Goal: Transaction & Acquisition: Subscribe to service/newsletter

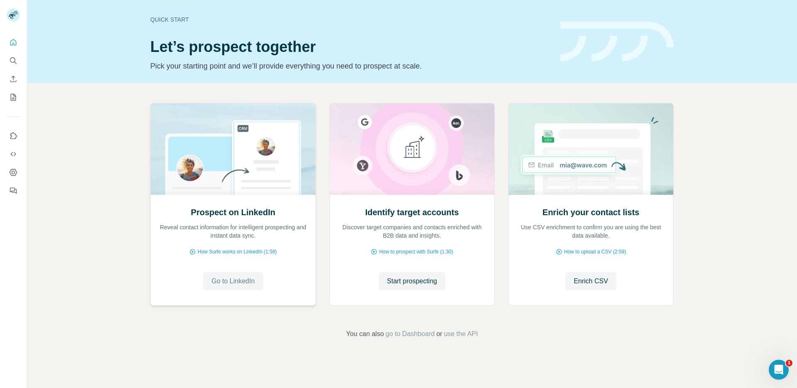
click at [246, 279] on span "Go to LinkedIn" at bounding box center [232, 281] width 43 height 10
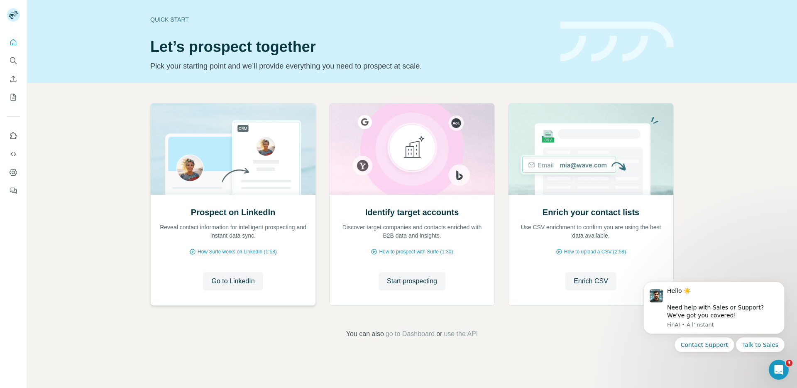
click at [208, 231] on p "Reveal contact information for intelligent prospecting and instant data sync." at bounding box center [233, 231] width 148 height 17
click at [227, 281] on span "Go to LinkedIn" at bounding box center [232, 281] width 43 height 10
click at [14, 64] on icon "Search" at bounding box center [13, 60] width 8 height 8
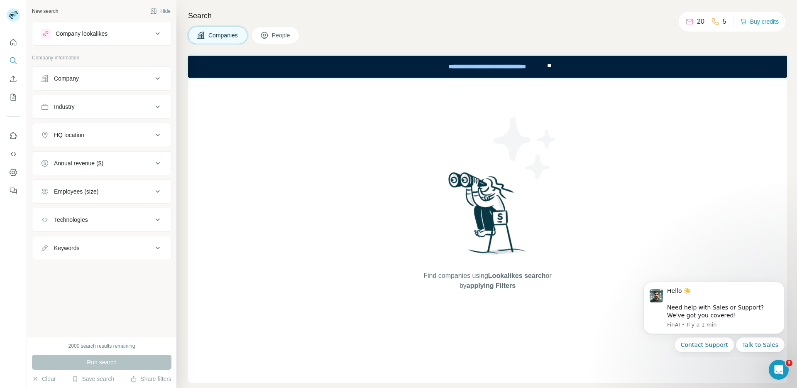
click at [276, 29] on button "People" at bounding box center [276, 35] width 48 height 17
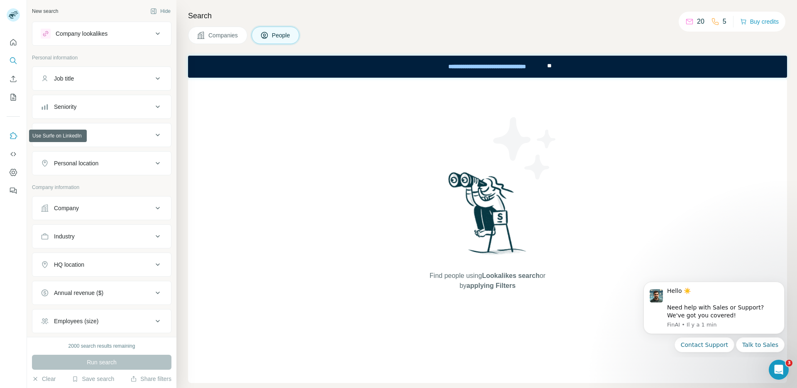
click at [14, 136] on icon "Use Surfe on LinkedIn" at bounding box center [13, 136] width 8 height 8
click at [13, 135] on icon "Use Surfe on LinkedIn" at bounding box center [13, 136] width 8 height 8
